Goal: Task Accomplishment & Management: Manage account settings

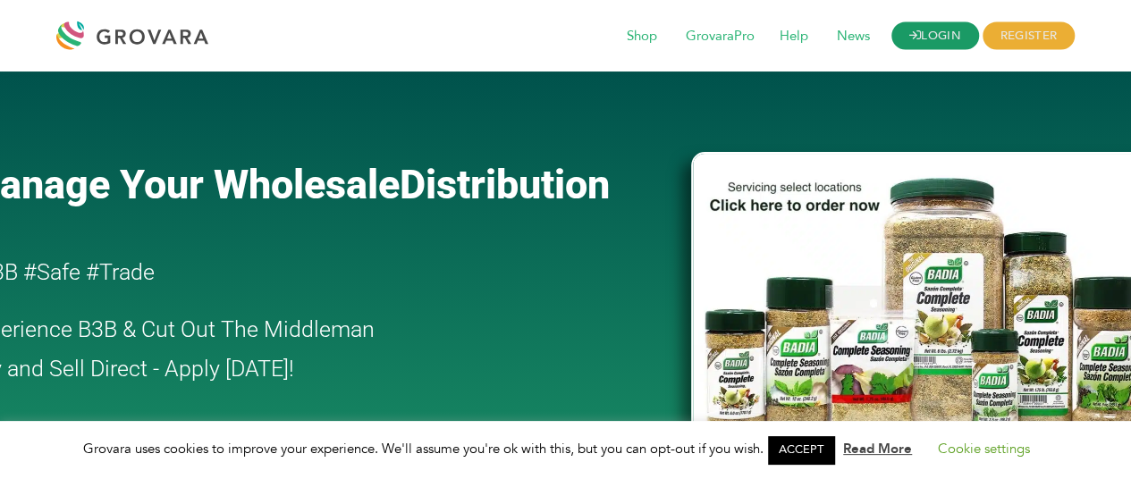
click at [937, 40] on link "LOGIN" at bounding box center [936, 36] width 88 height 28
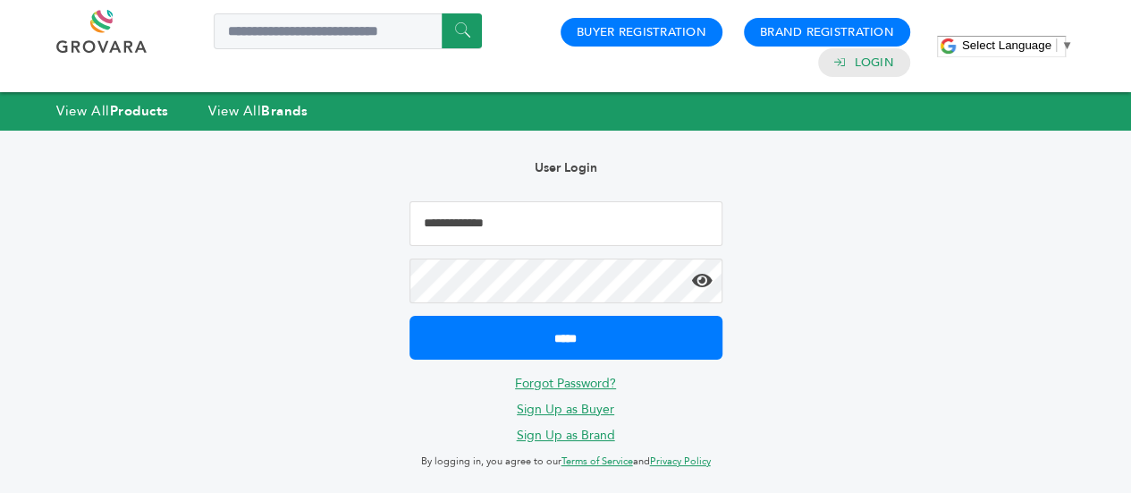
click at [493, 229] on input "Email Address" at bounding box center [566, 223] width 313 height 45
type input "**********"
click at [410, 316] on input "*****" at bounding box center [566, 338] width 313 height 44
